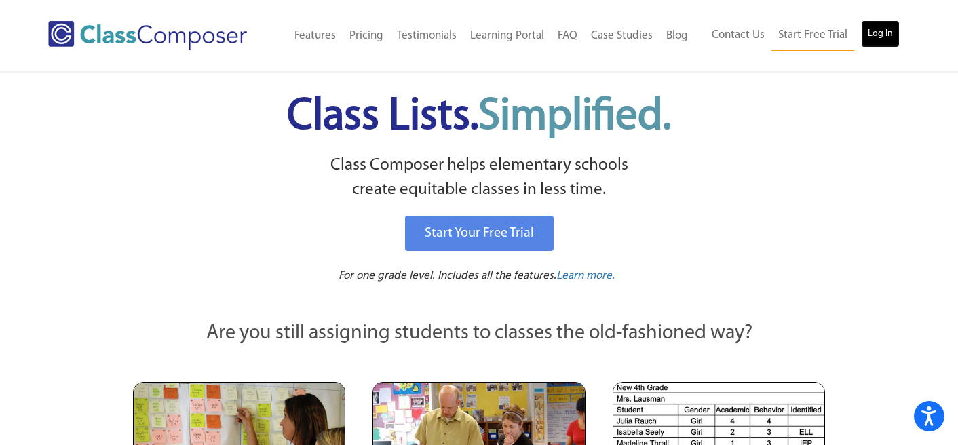
click at [874, 27] on link "Log In" at bounding box center [880, 33] width 39 height 27
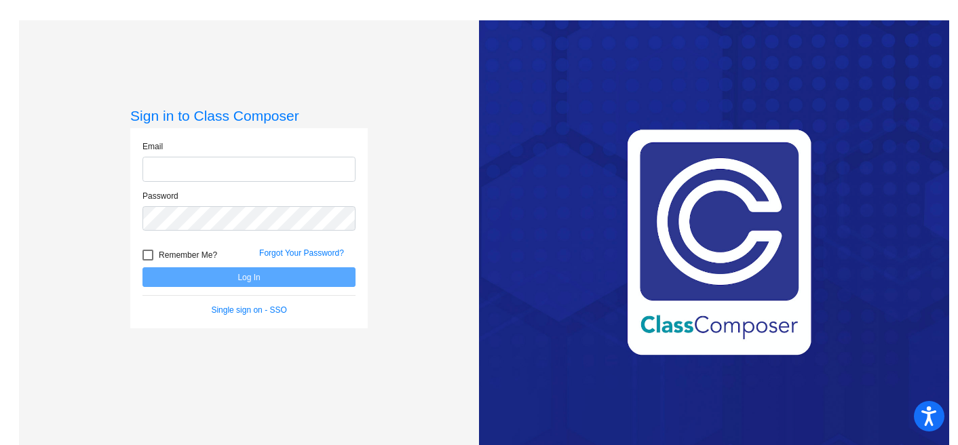
type input "[EMAIL_ADDRESS][DOMAIN_NAME]"
click at [297, 280] on button "Log In" at bounding box center [248, 277] width 213 height 20
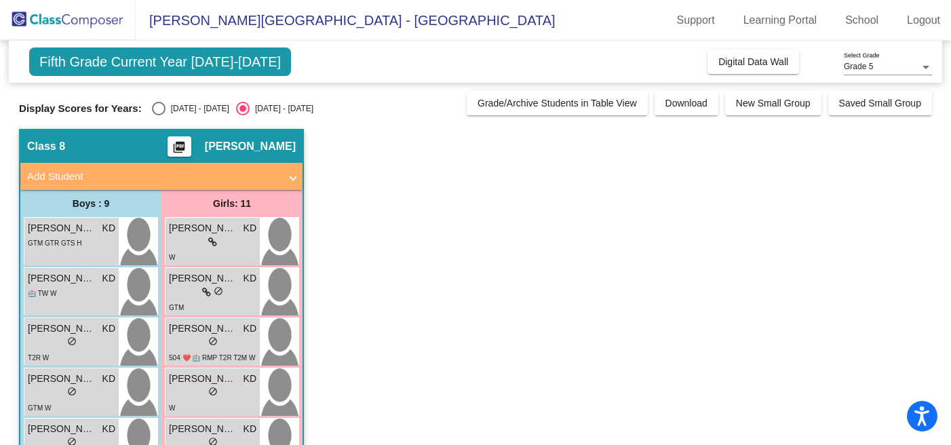
click at [152, 109] on div "Select an option" at bounding box center [159, 109] width 14 height 14
click at [158, 115] on input "2024 - 2025" at bounding box center [158, 115] width 1 height 1
radio input "true"
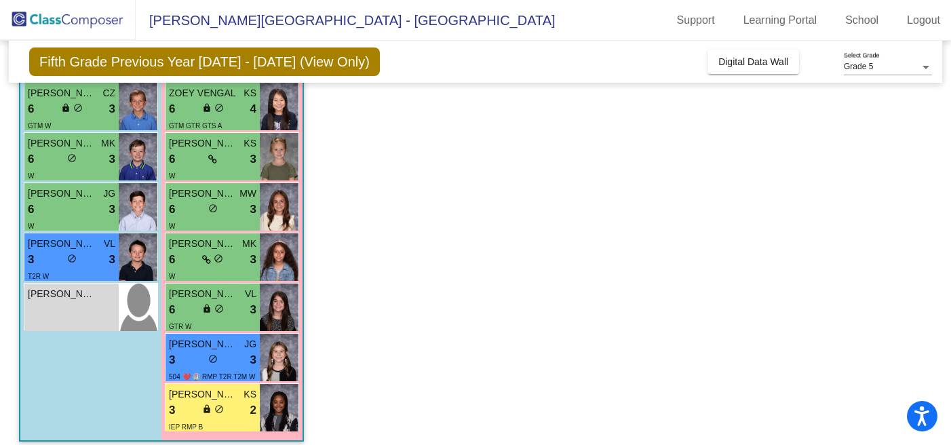
scroll to position [331, 0]
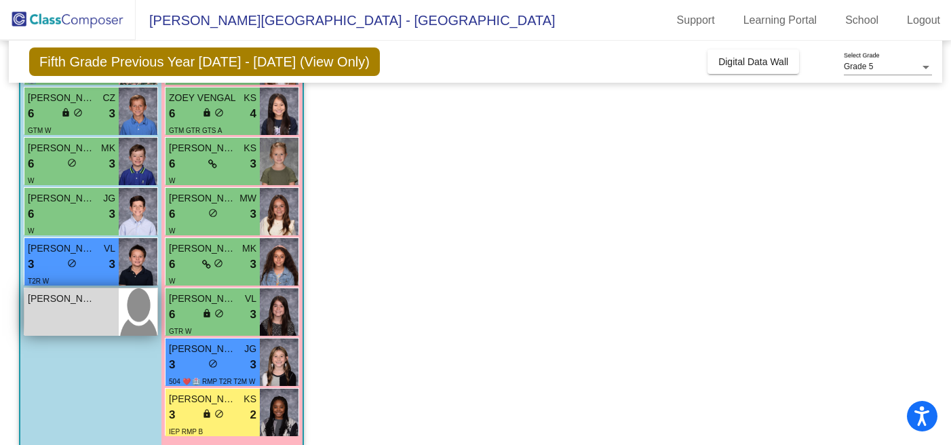
click at [131, 307] on img at bounding box center [138, 311] width 39 height 47
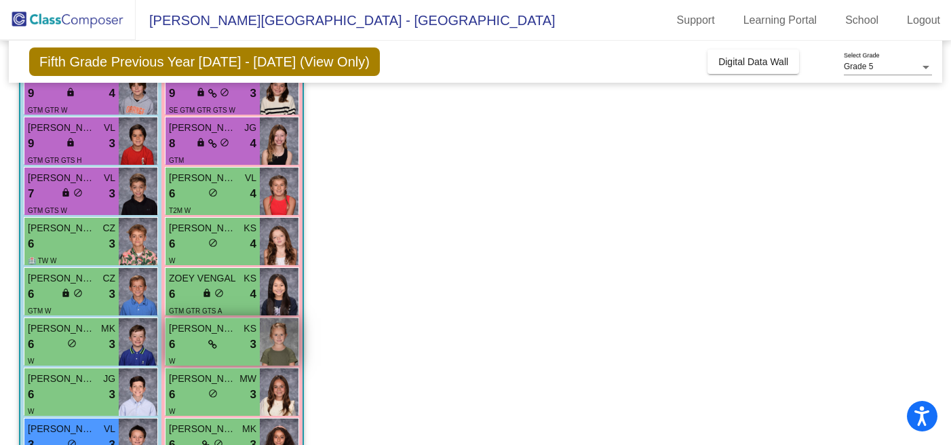
scroll to position [0, 0]
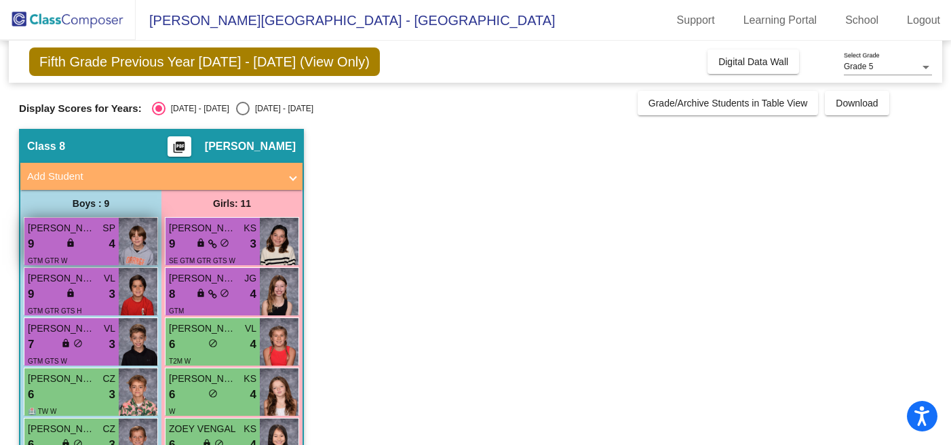
click at [106, 243] on div "9 lock do_not_disturb_alt 4" at bounding box center [72, 244] width 88 height 18
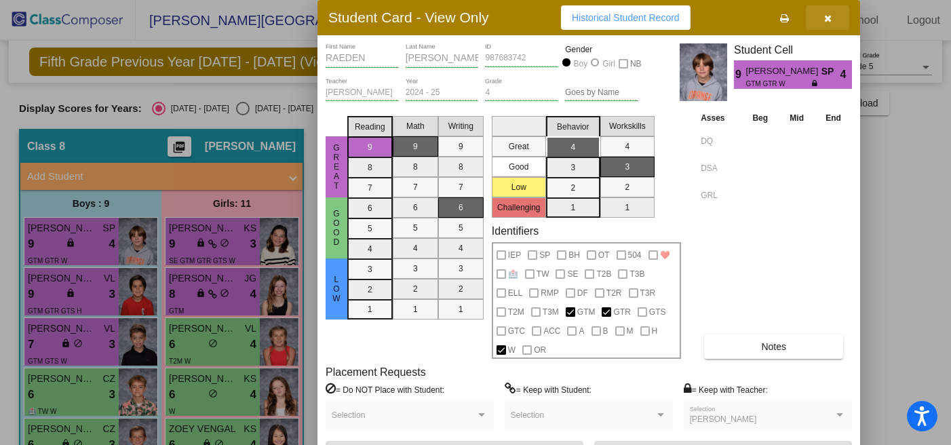
click at [828, 14] on icon "button" at bounding box center [827, 18] width 7 height 9
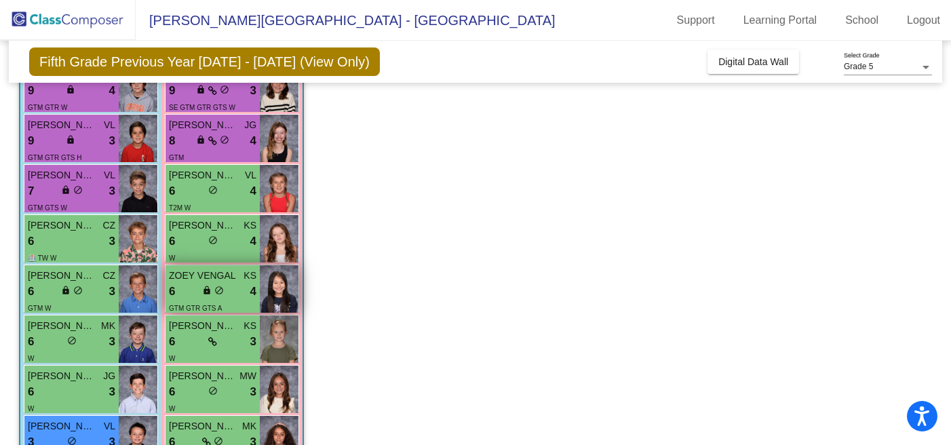
scroll to position [152, 0]
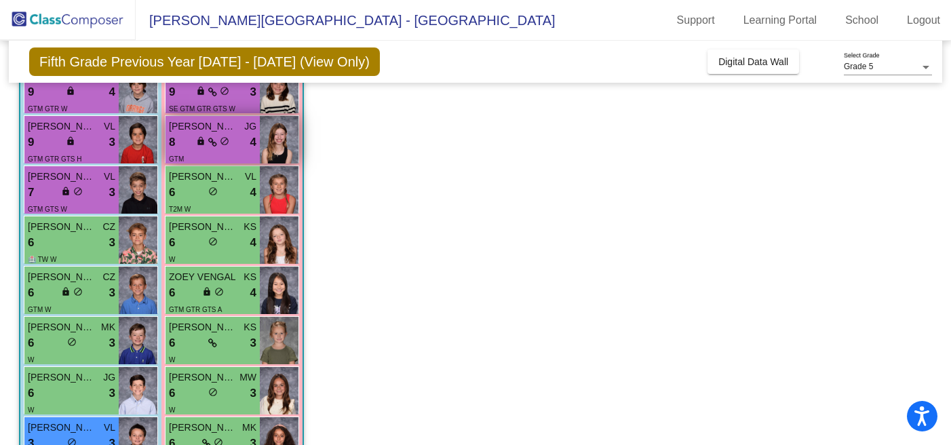
click at [246, 132] on span "JG" at bounding box center [250, 126] width 12 height 14
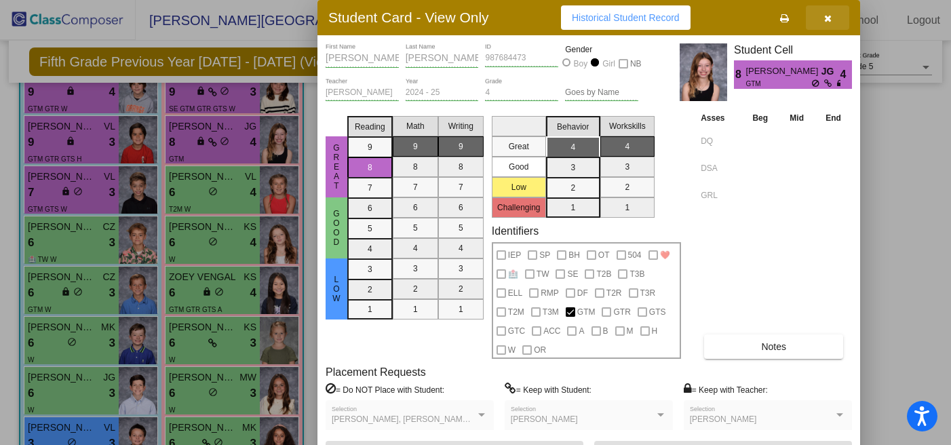
click at [821, 18] on button "button" at bounding box center [827, 17] width 43 height 24
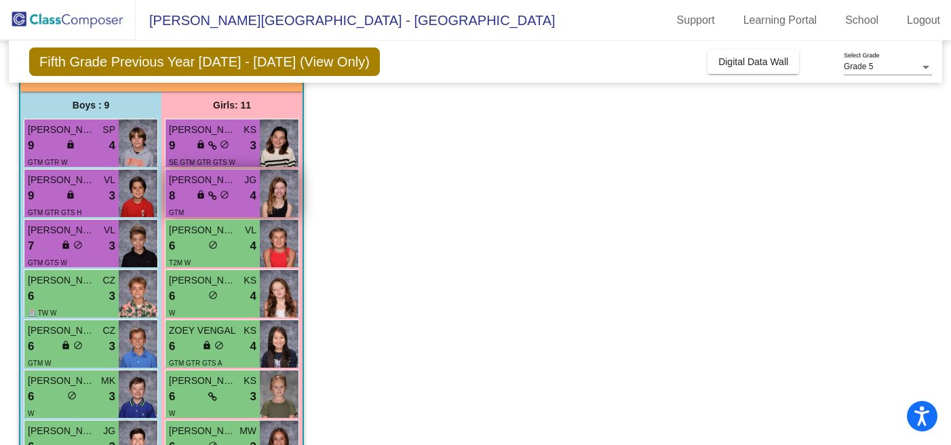
scroll to position [94, 0]
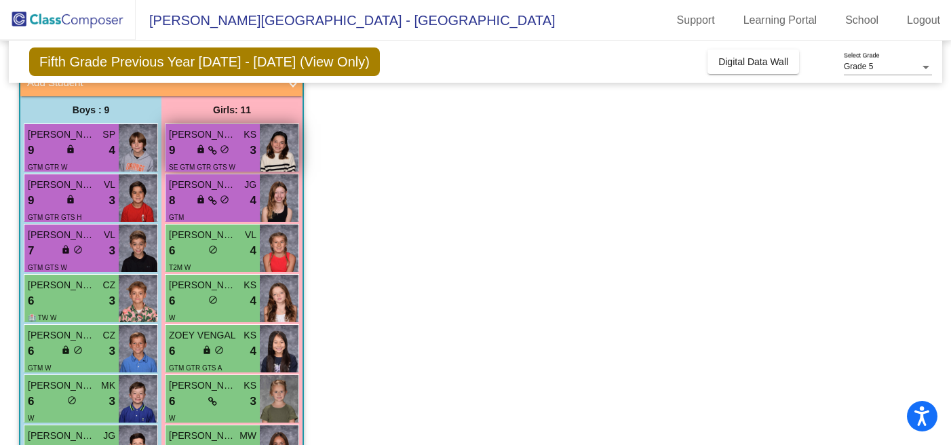
click at [221, 140] on span "SLOANE BERGRIN" at bounding box center [203, 135] width 68 height 14
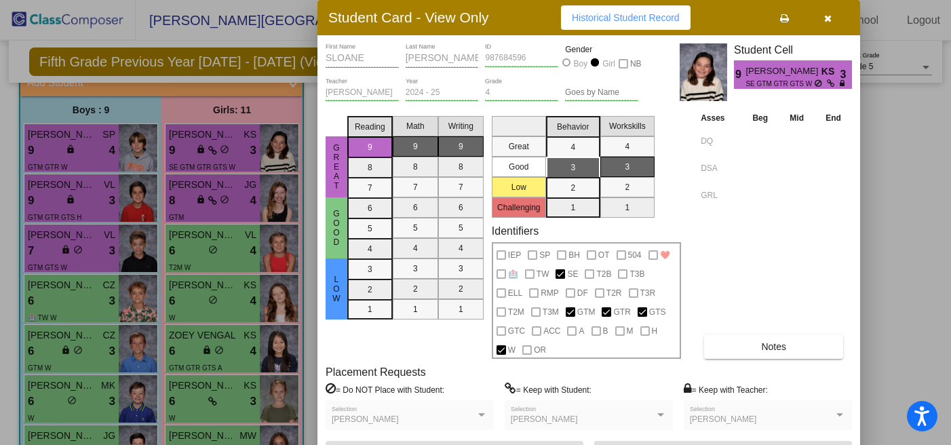
click at [826, 16] on icon "button" at bounding box center [827, 18] width 7 height 9
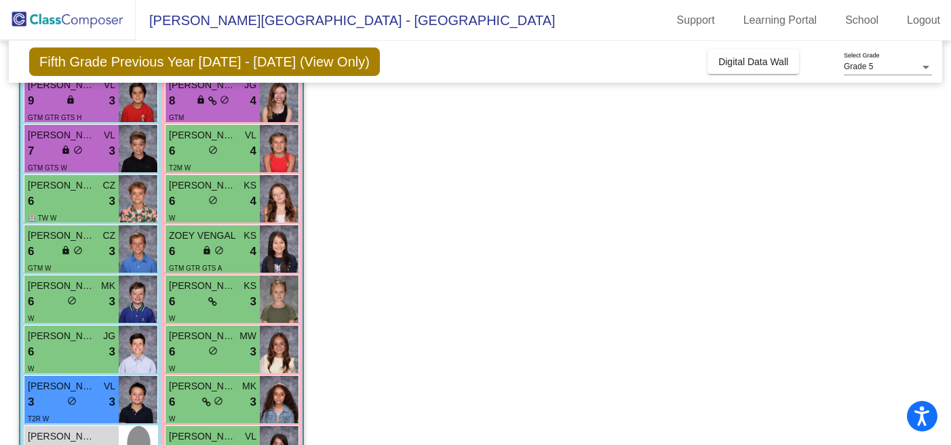
scroll to position [202, 0]
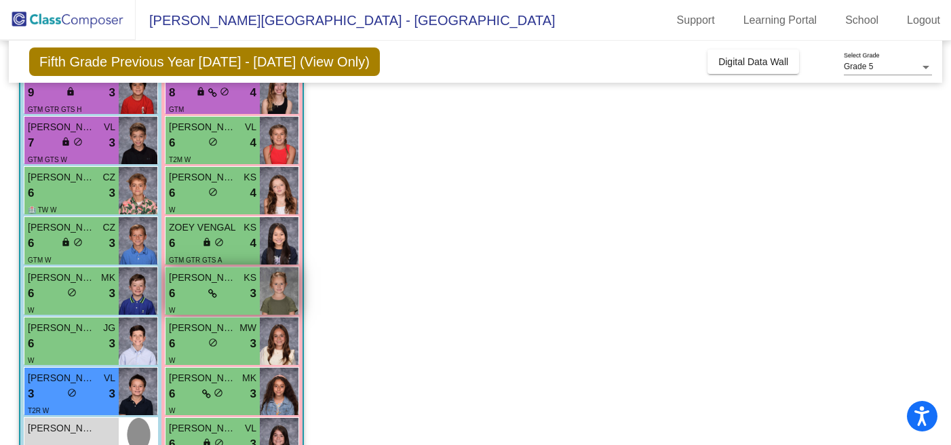
click at [223, 280] on span "Charlotte Bent" at bounding box center [203, 278] width 68 height 14
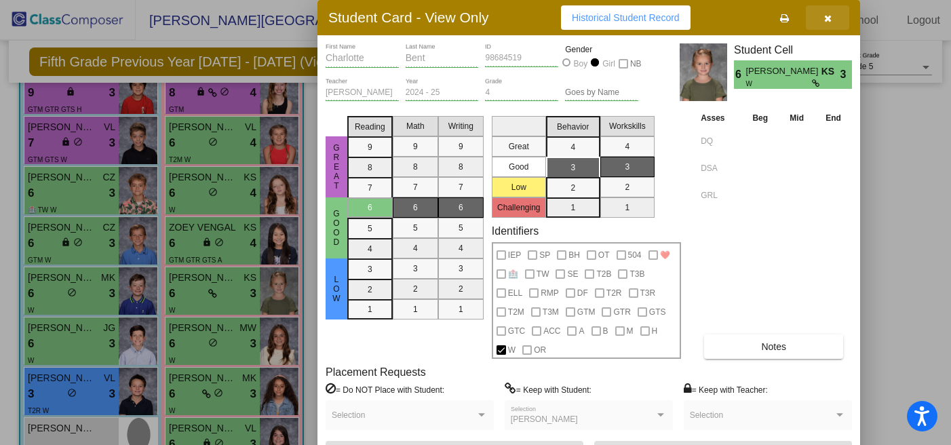
click at [831, 14] on icon "button" at bounding box center [827, 18] width 7 height 9
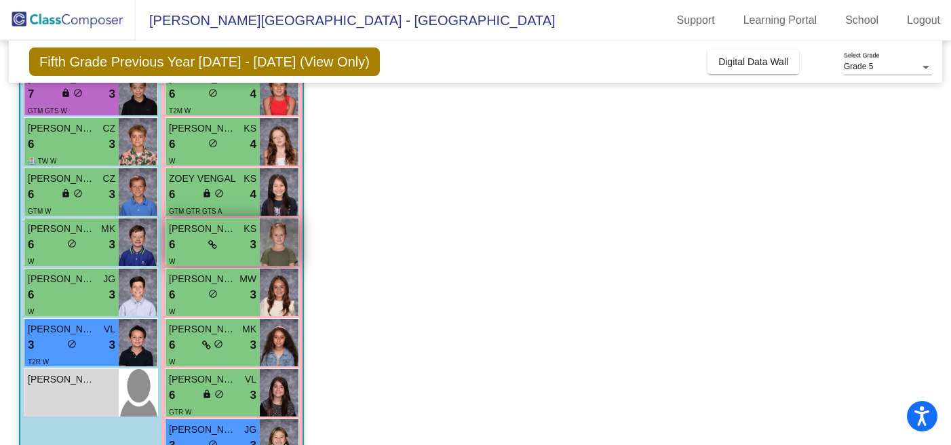
scroll to position [254, 0]
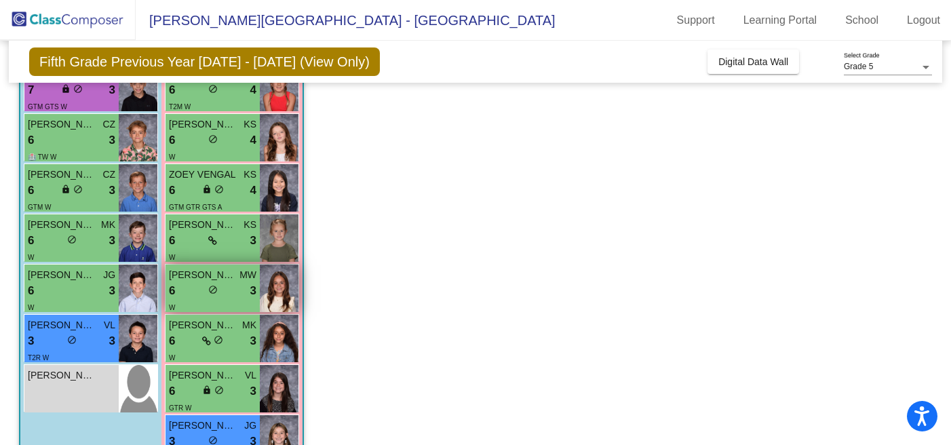
click at [234, 284] on div "6 lock do_not_disturb_alt 3" at bounding box center [213, 291] width 88 height 18
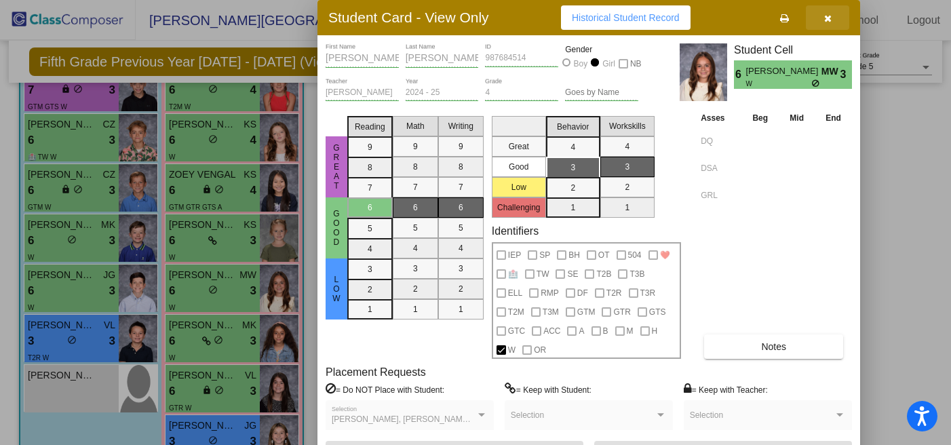
click at [824, 15] on icon "button" at bounding box center [827, 18] width 7 height 9
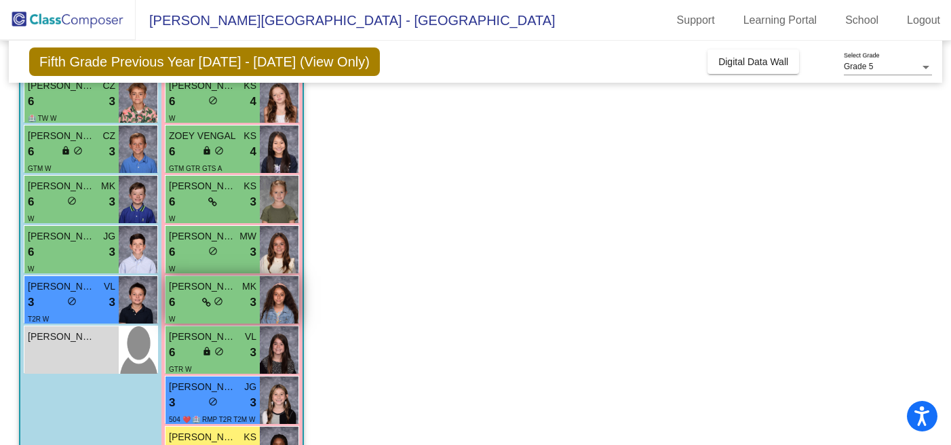
scroll to position [310, 0]
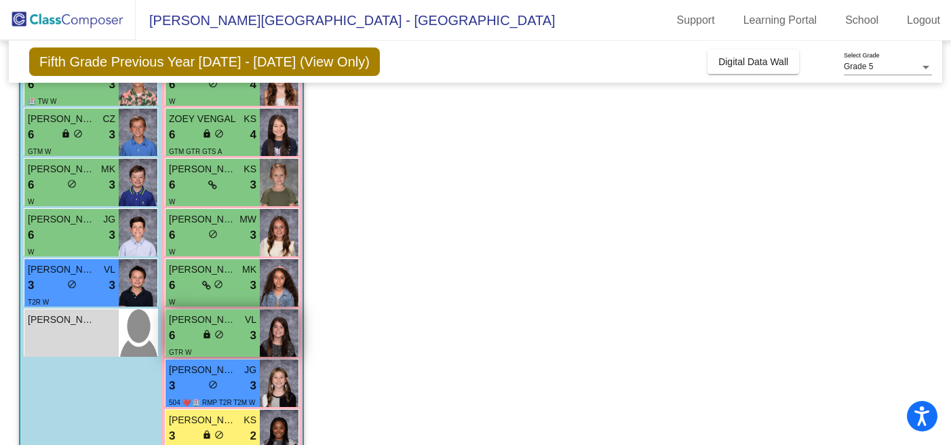
click at [241, 331] on div "6 lock do_not_disturb_alt 3" at bounding box center [213, 336] width 88 height 18
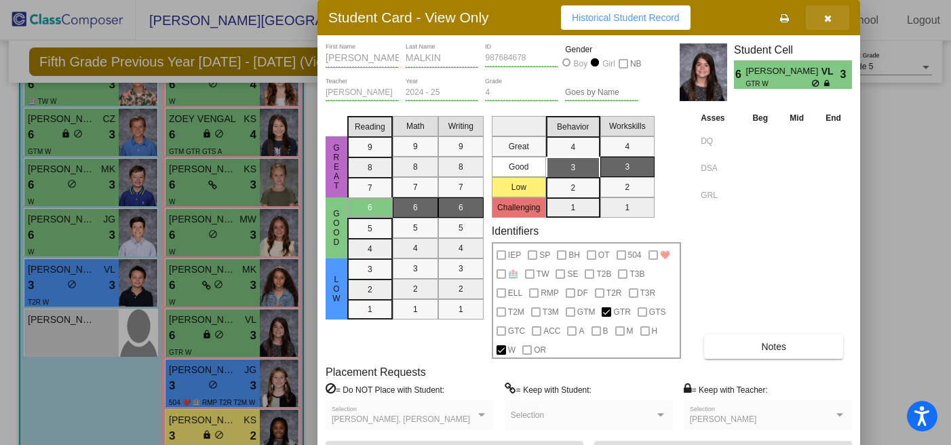
click at [824, 20] on icon "button" at bounding box center [827, 18] width 7 height 9
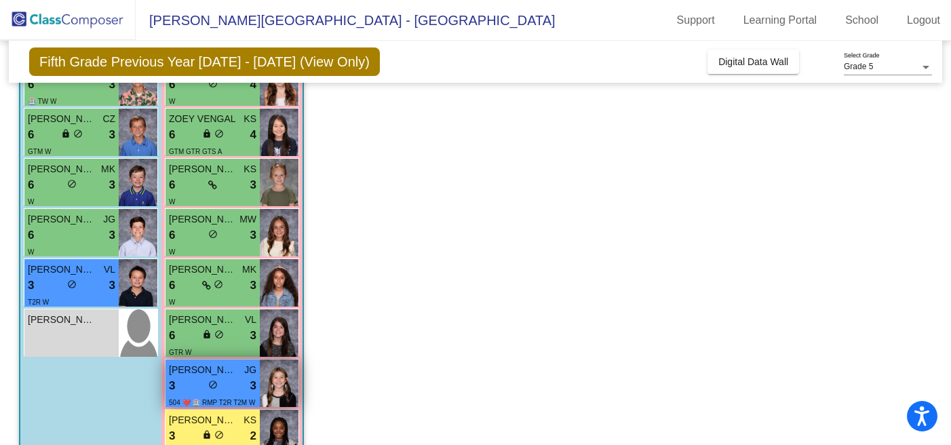
click at [242, 371] on div "HARPER GOTTLIEB JG" at bounding box center [213, 370] width 88 height 14
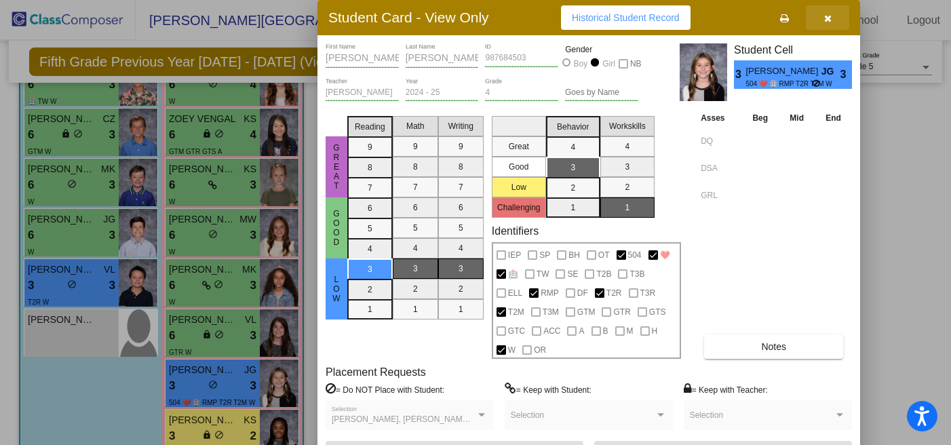
click at [823, 19] on button "button" at bounding box center [827, 17] width 43 height 24
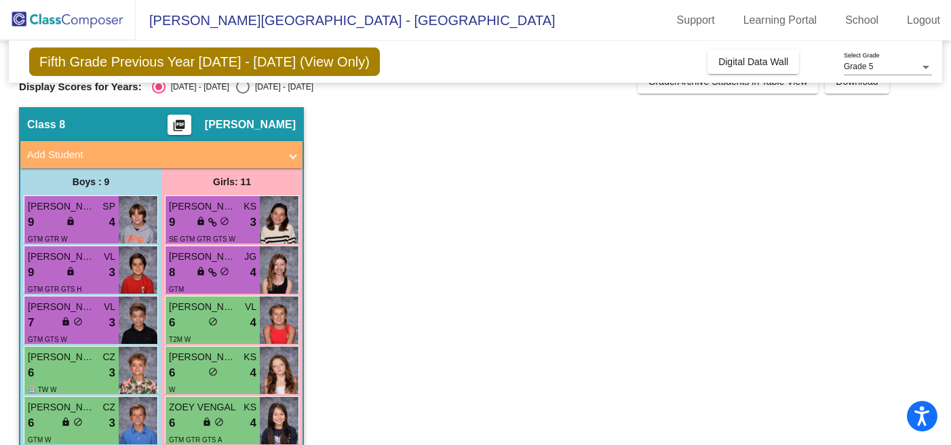
scroll to position [20, 0]
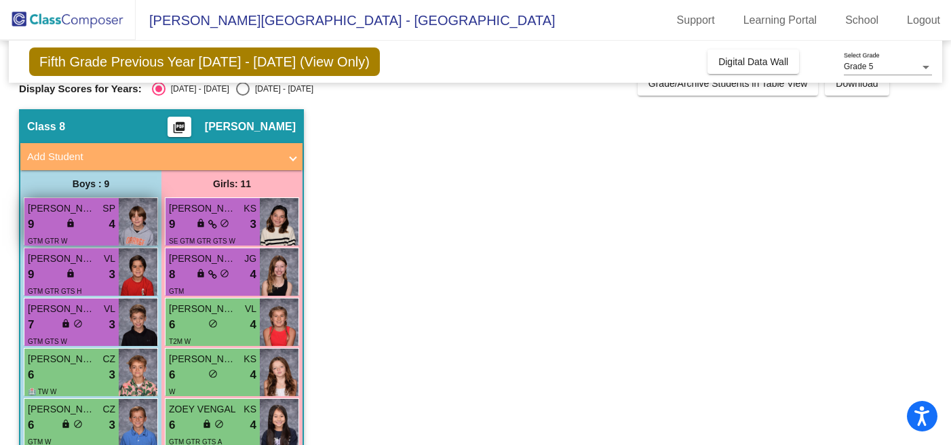
click at [64, 216] on div "9 lock do_not_disturb_alt 4" at bounding box center [72, 225] width 88 height 18
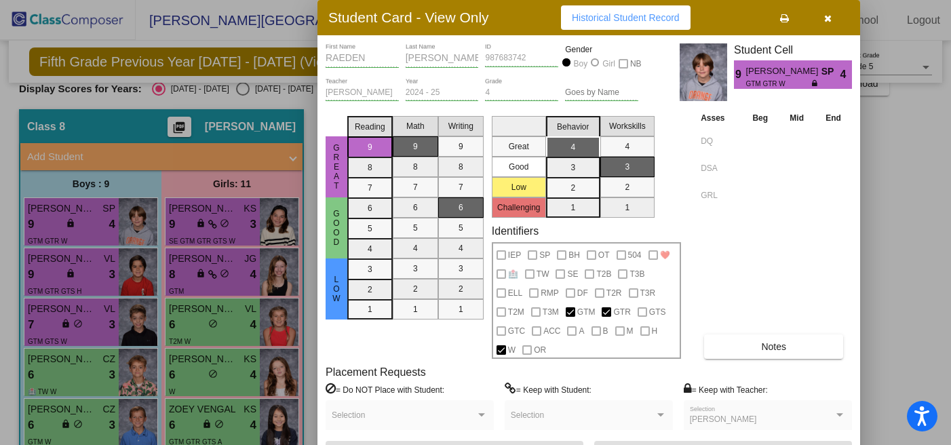
click at [823, 16] on button "button" at bounding box center [827, 17] width 43 height 24
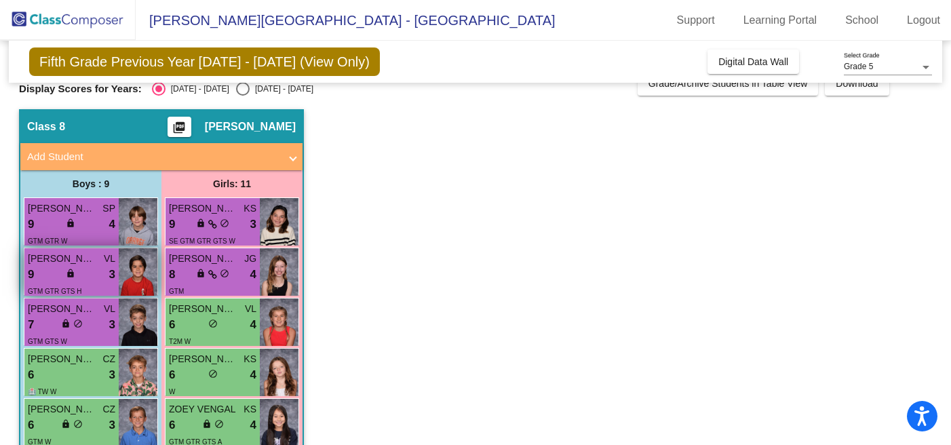
click at [100, 267] on div "9 lock do_not_disturb_alt 3" at bounding box center [72, 275] width 88 height 18
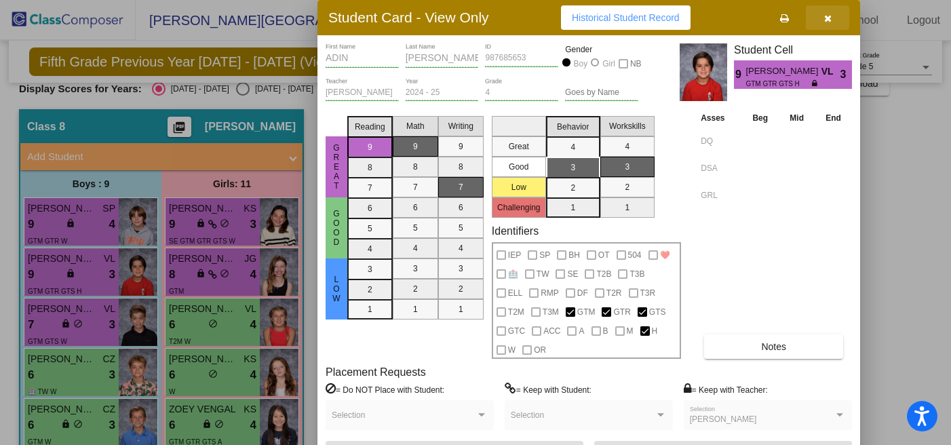
click at [828, 17] on icon "button" at bounding box center [827, 18] width 7 height 9
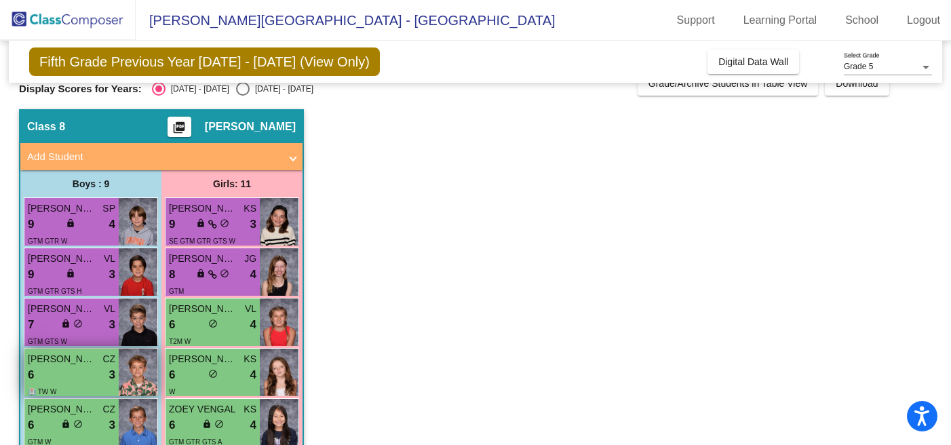
click at [73, 366] on span "CAMERON CHILCOTE" at bounding box center [62, 359] width 68 height 14
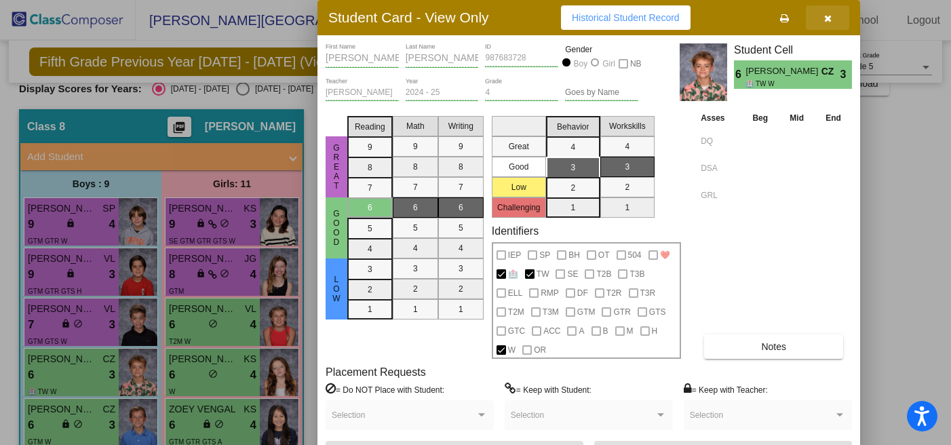
click at [829, 16] on icon "button" at bounding box center [827, 18] width 7 height 9
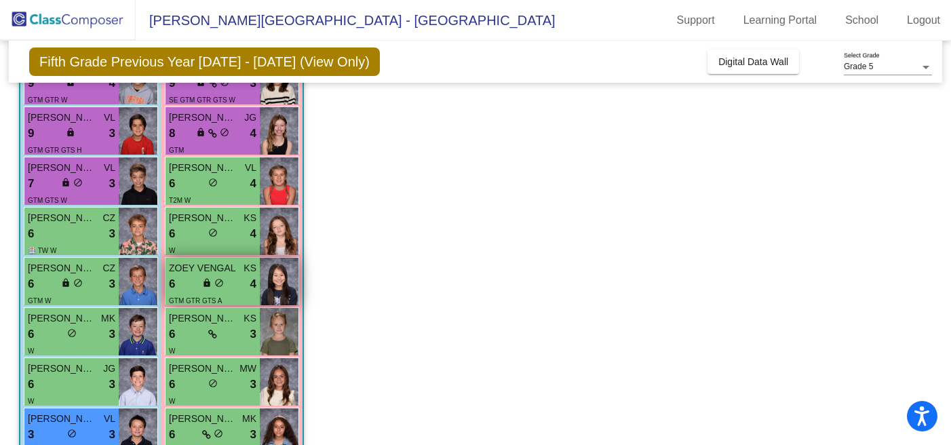
scroll to position [176, 0]
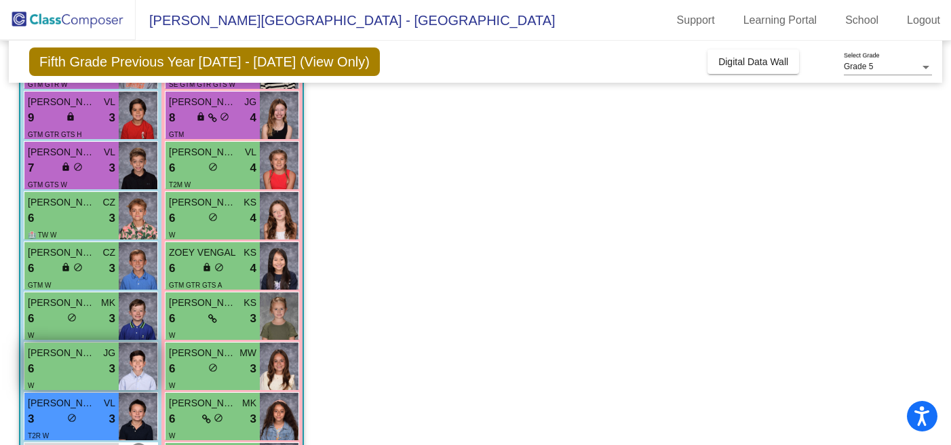
click at [58, 367] on div "6 lock do_not_disturb_alt 3" at bounding box center [72, 369] width 88 height 18
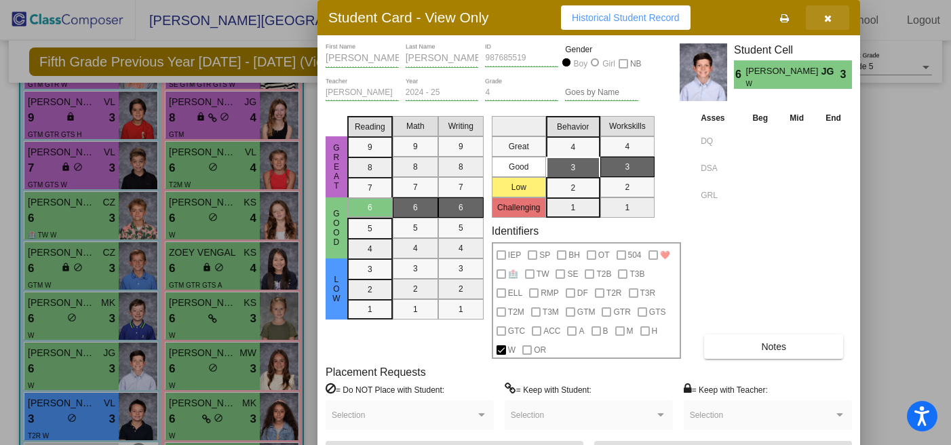
click at [834, 15] on button "button" at bounding box center [827, 17] width 43 height 24
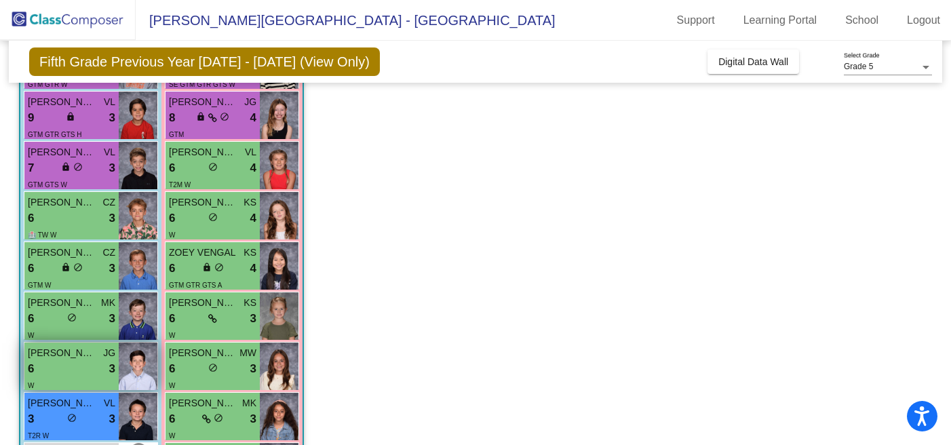
click at [58, 375] on div "6 lock do_not_disturb_alt 3" at bounding box center [72, 369] width 88 height 18
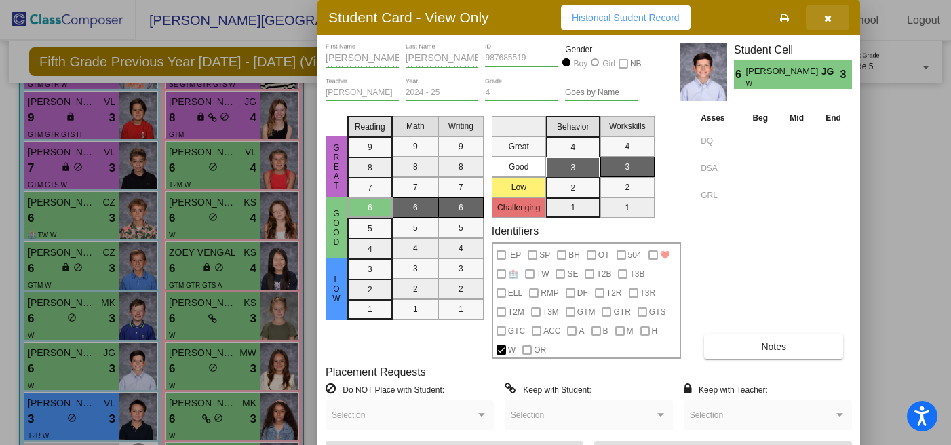
click at [824, 22] on icon "button" at bounding box center [827, 18] width 7 height 9
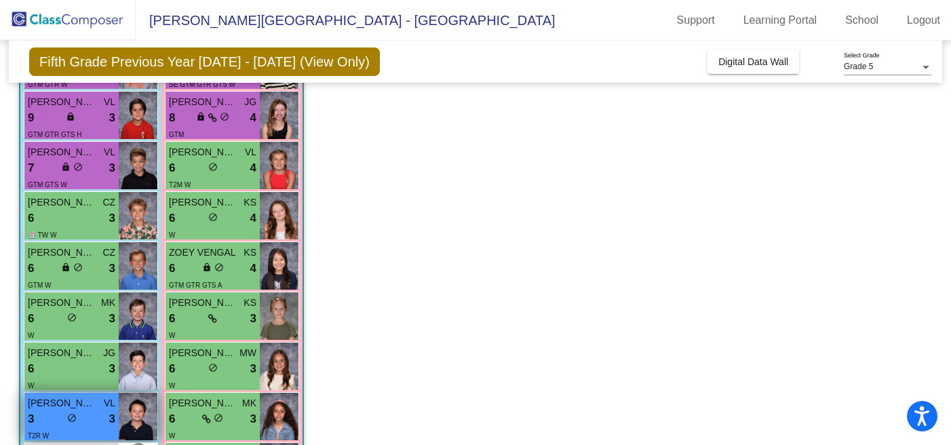
click at [51, 411] on div "3 lock do_not_disturb_alt 3" at bounding box center [72, 419] width 88 height 18
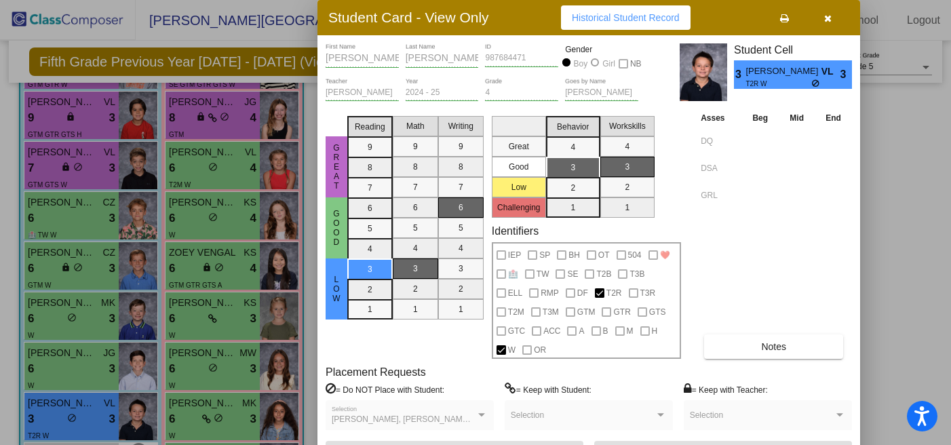
click at [828, 19] on icon "button" at bounding box center [827, 18] width 7 height 9
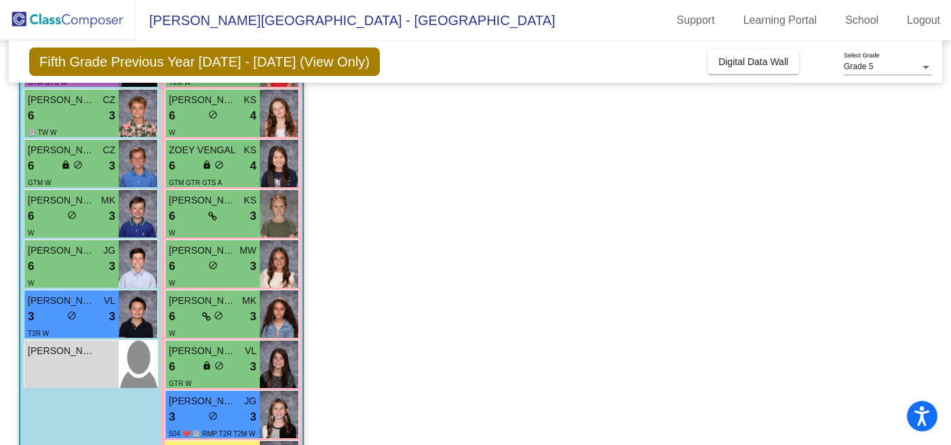
scroll to position [280, 0]
click at [83, 368] on div "Michael Bertram lock do_not_disturb_alt" at bounding box center [71, 363] width 94 height 47
click at [127, 360] on img at bounding box center [138, 363] width 39 height 47
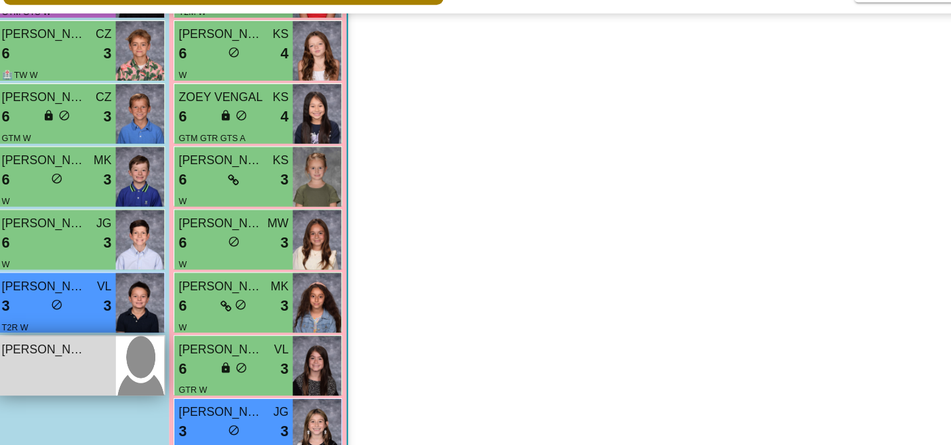
click at [125, 352] on img at bounding box center [138, 363] width 39 height 47
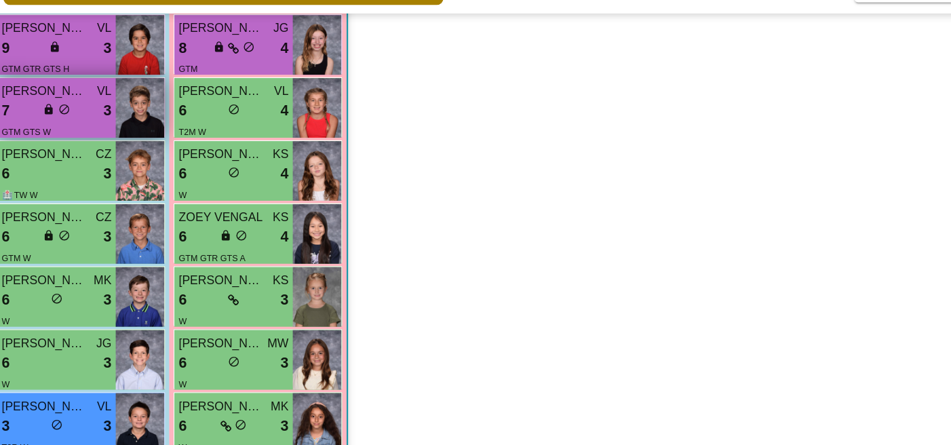
scroll to position [331, 0]
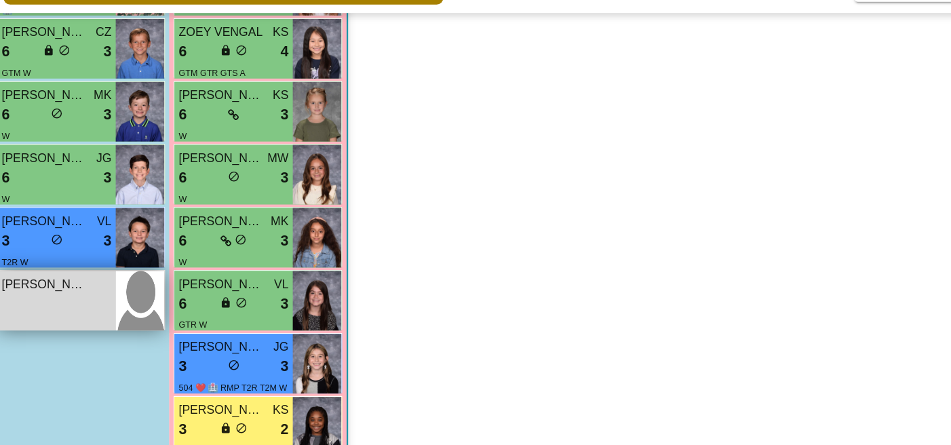
click at [108, 305] on div "Michael Bertram" at bounding box center [72, 299] width 88 height 14
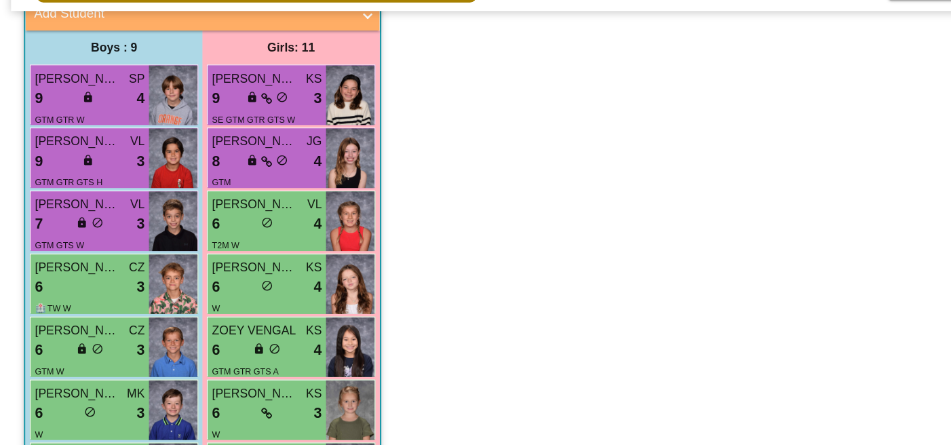
scroll to position [0, 0]
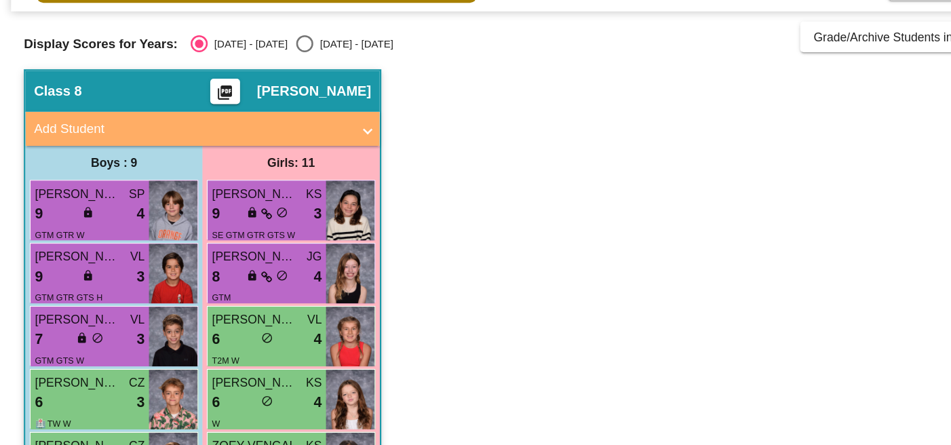
click at [236, 107] on div "Select an option" at bounding box center [243, 109] width 14 height 14
click at [242, 115] on input "2025 - 2026" at bounding box center [242, 115] width 1 height 1
radio input "true"
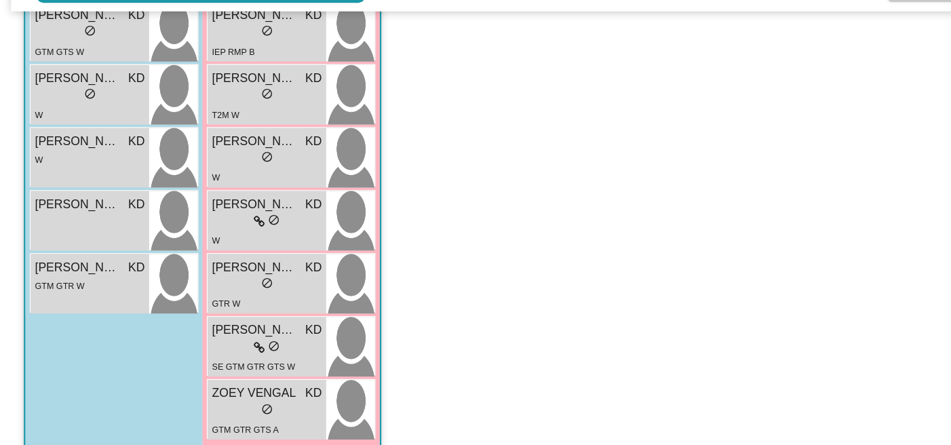
scroll to position [346, 0]
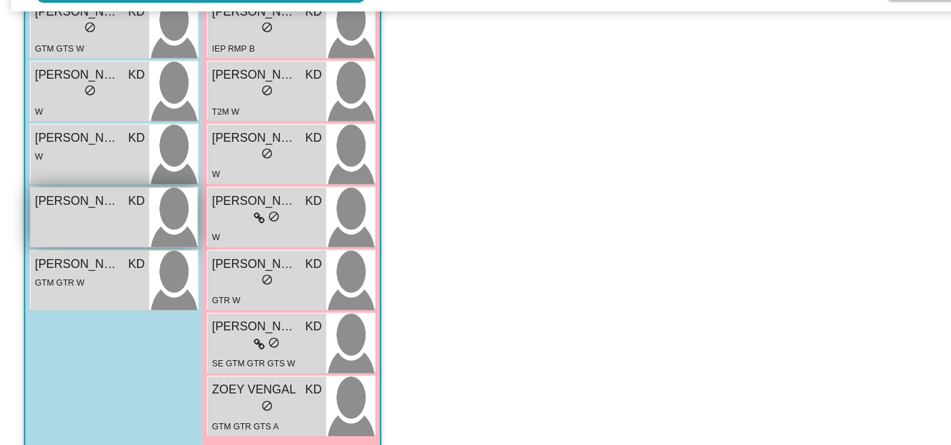
click at [104, 242] on div "Michael Bertram KD lock do_not_disturb_alt" at bounding box center [71, 246] width 94 height 47
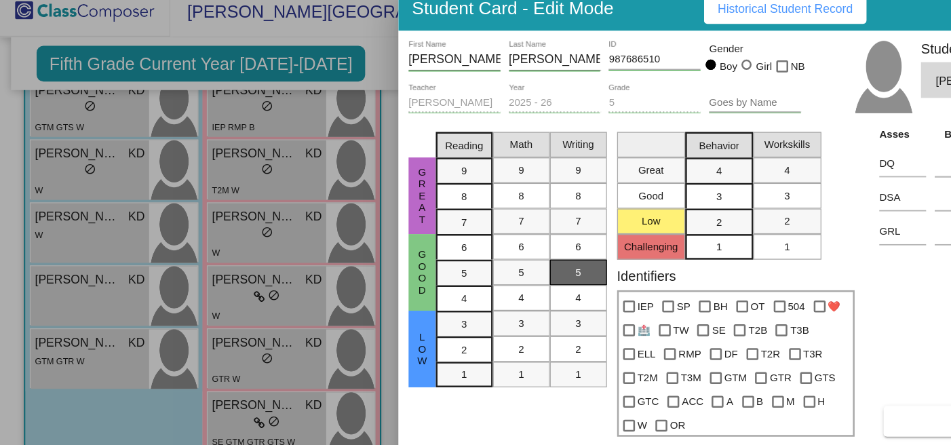
scroll to position [0, 0]
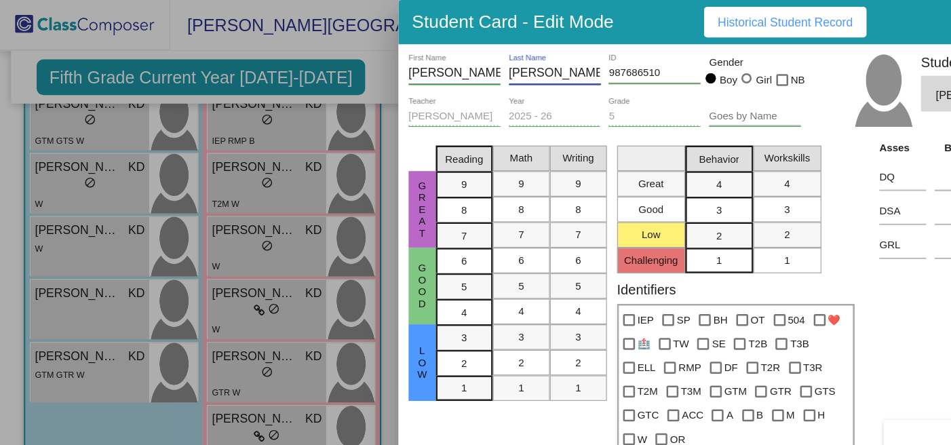
click at [446, 60] on input "Bertram" at bounding box center [442, 58] width 73 height 11
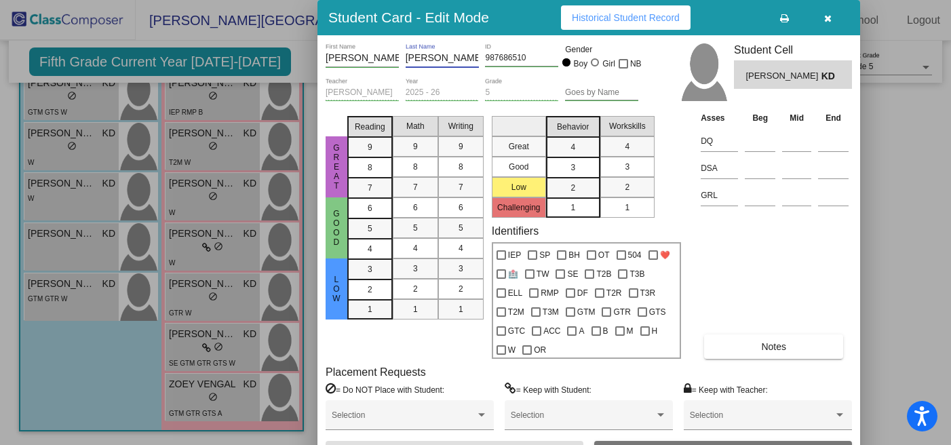
click at [826, 19] on icon "button" at bounding box center [827, 18] width 7 height 9
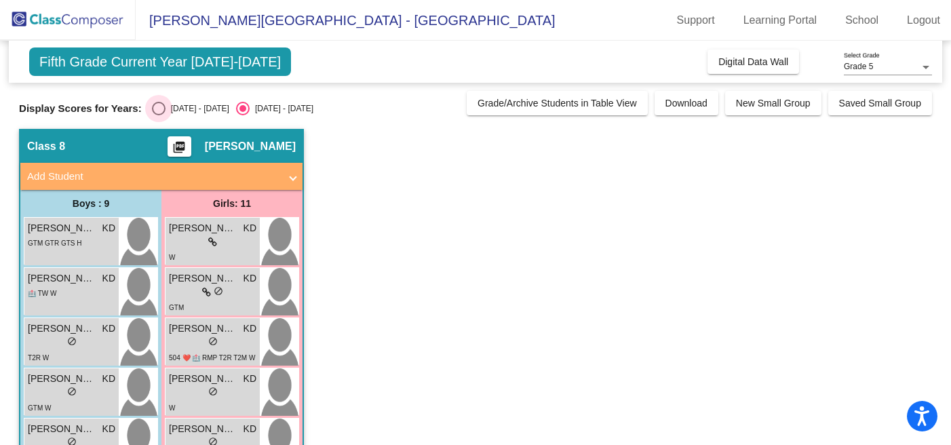
click at [159, 105] on div "Select an option" at bounding box center [159, 109] width 14 height 14
click at [159, 115] on input "2024 - 2025" at bounding box center [158, 115] width 1 height 1
radio input "true"
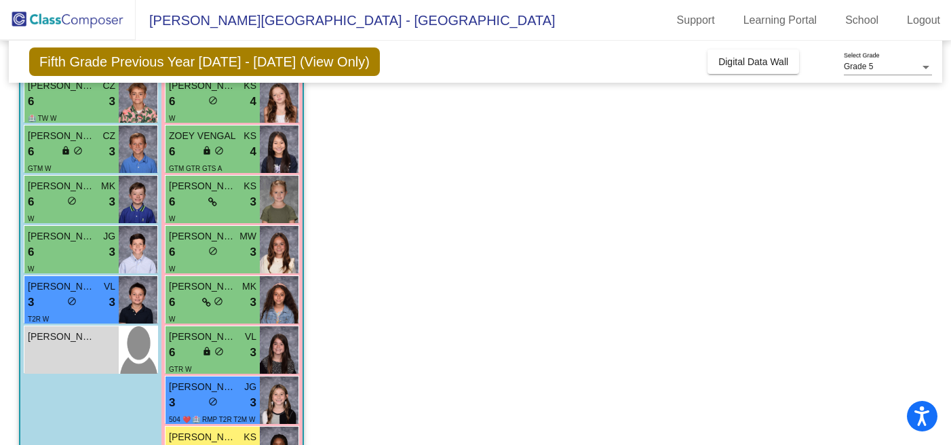
scroll to position [294, 0]
click at [105, 338] on div "Michael Bertram" at bounding box center [72, 336] width 88 height 14
click at [92, 292] on span "CHARLES FRITZ SCHUMACHER" at bounding box center [62, 286] width 68 height 14
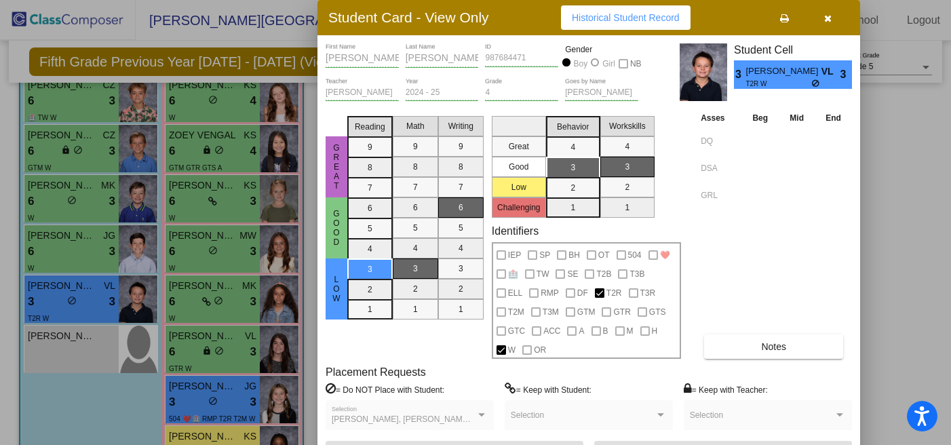
click at [71, 256] on div at bounding box center [475, 222] width 951 height 445
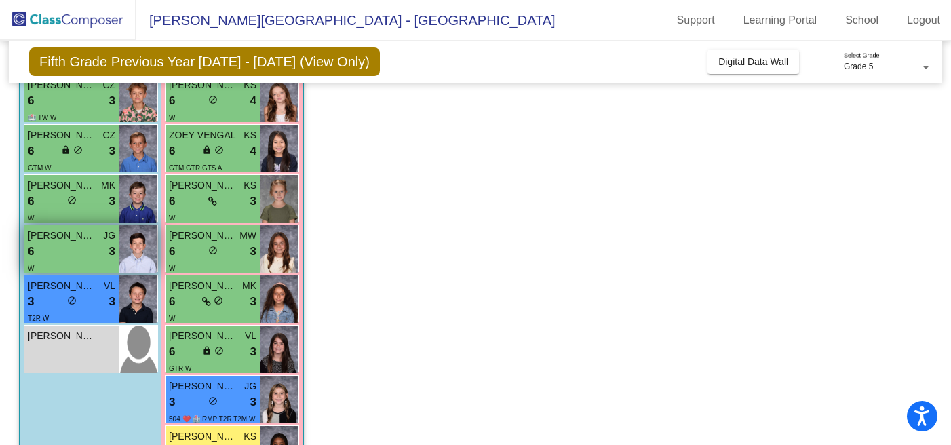
click at [77, 252] on div "6 lock do_not_disturb_alt 3" at bounding box center [72, 252] width 88 height 18
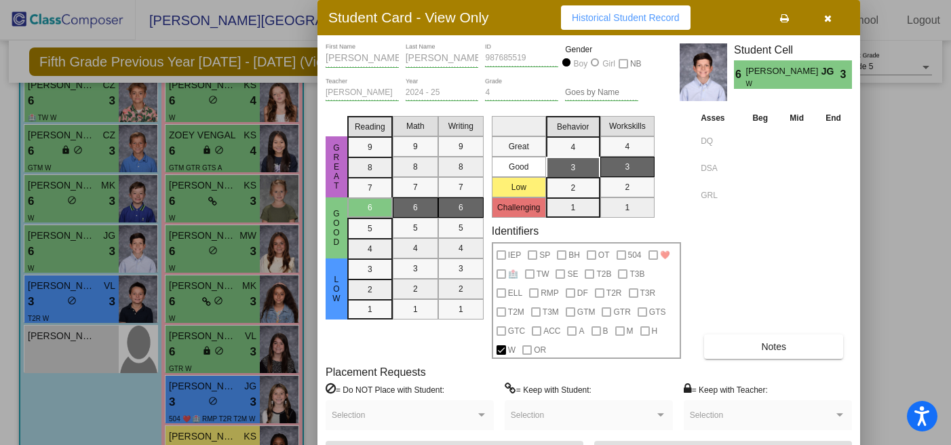
click at [83, 191] on div at bounding box center [475, 222] width 951 height 445
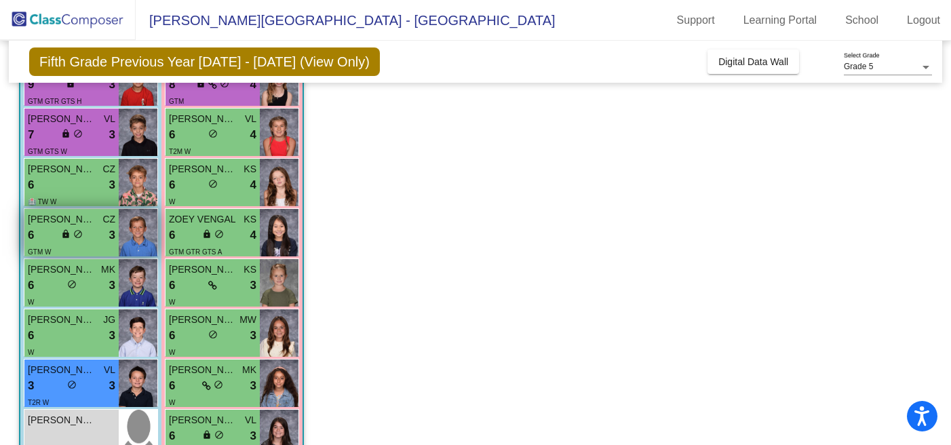
scroll to position [202, 0]
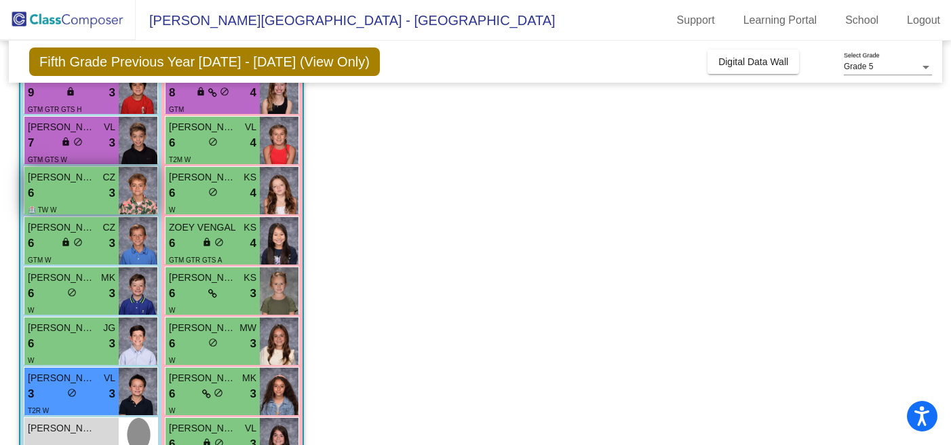
click at [94, 181] on span "CAMERON CHILCOTE" at bounding box center [62, 177] width 68 height 14
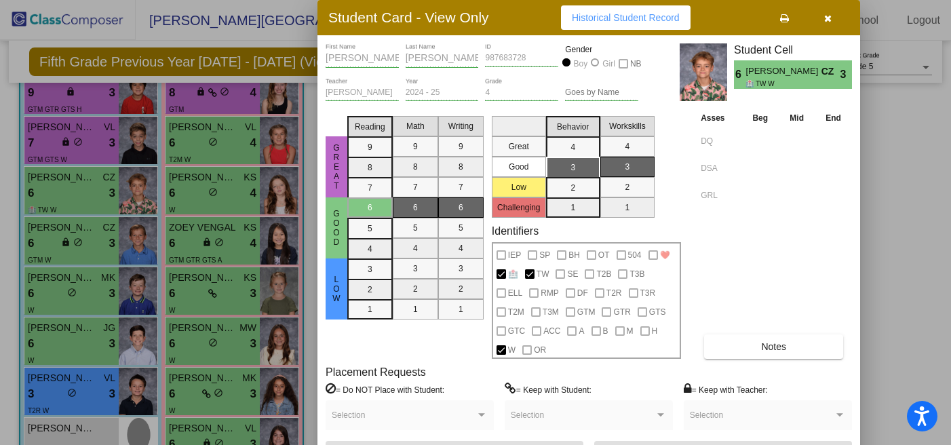
click at [91, 146] on div at bounding box center [475, 222] width 951 height 445
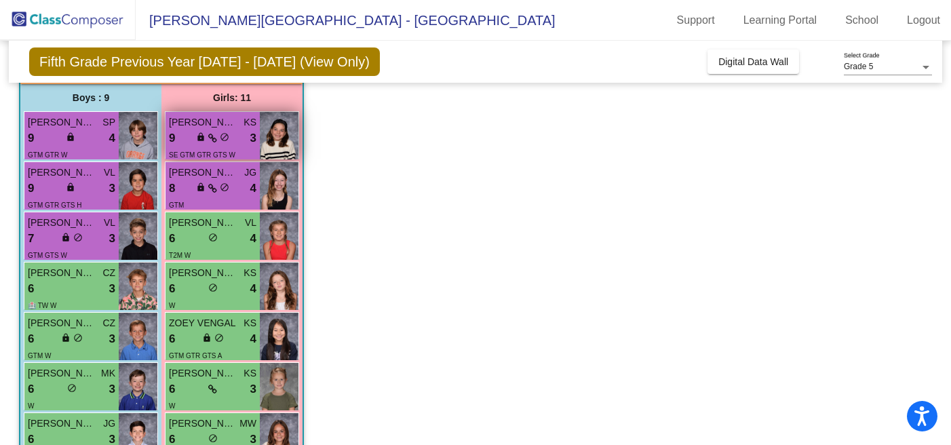
scroll to position [107, 0]
